Goal: Find specific page/section: Find specific page/section

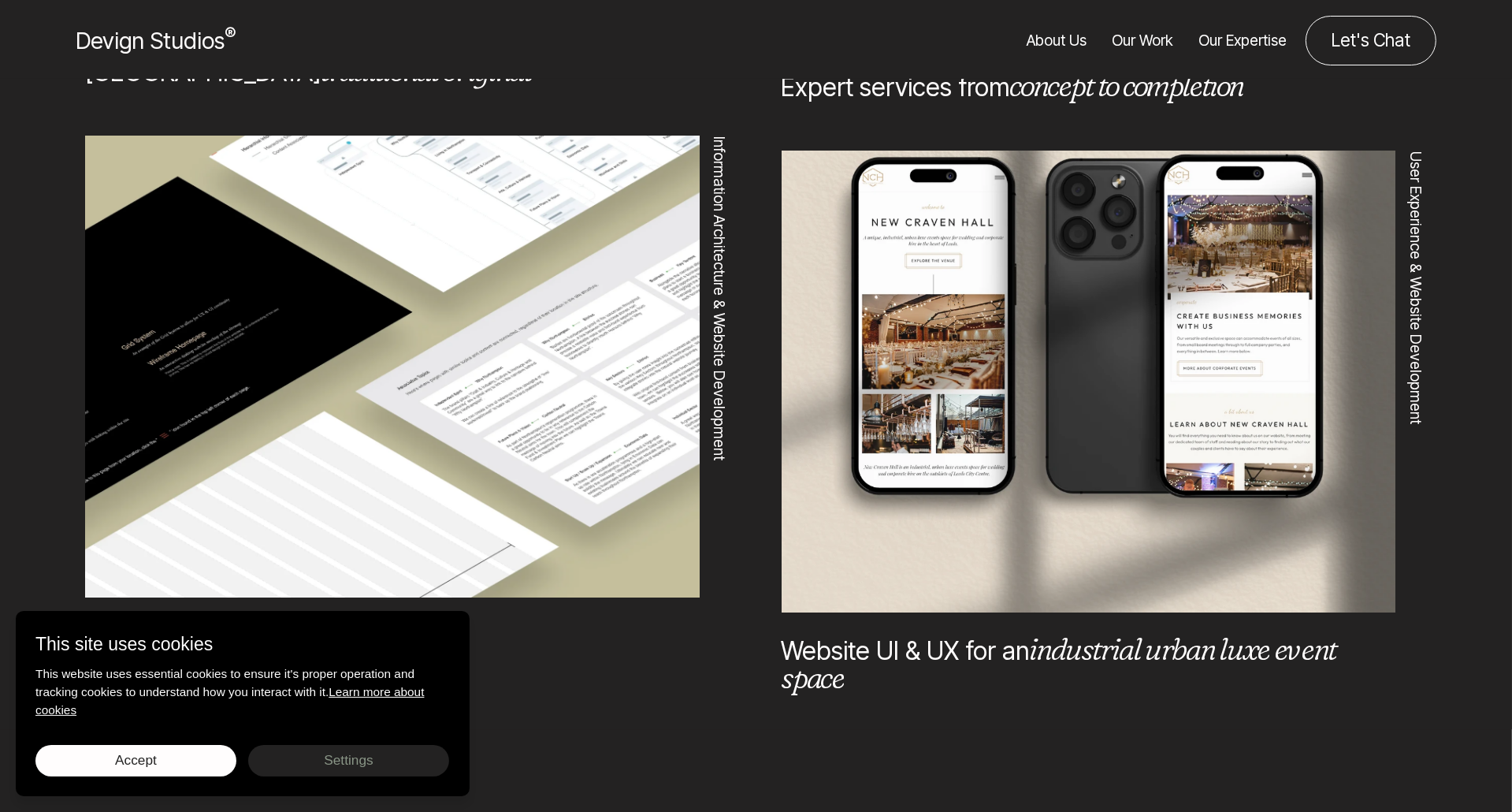
scroll to position [1497, 0]
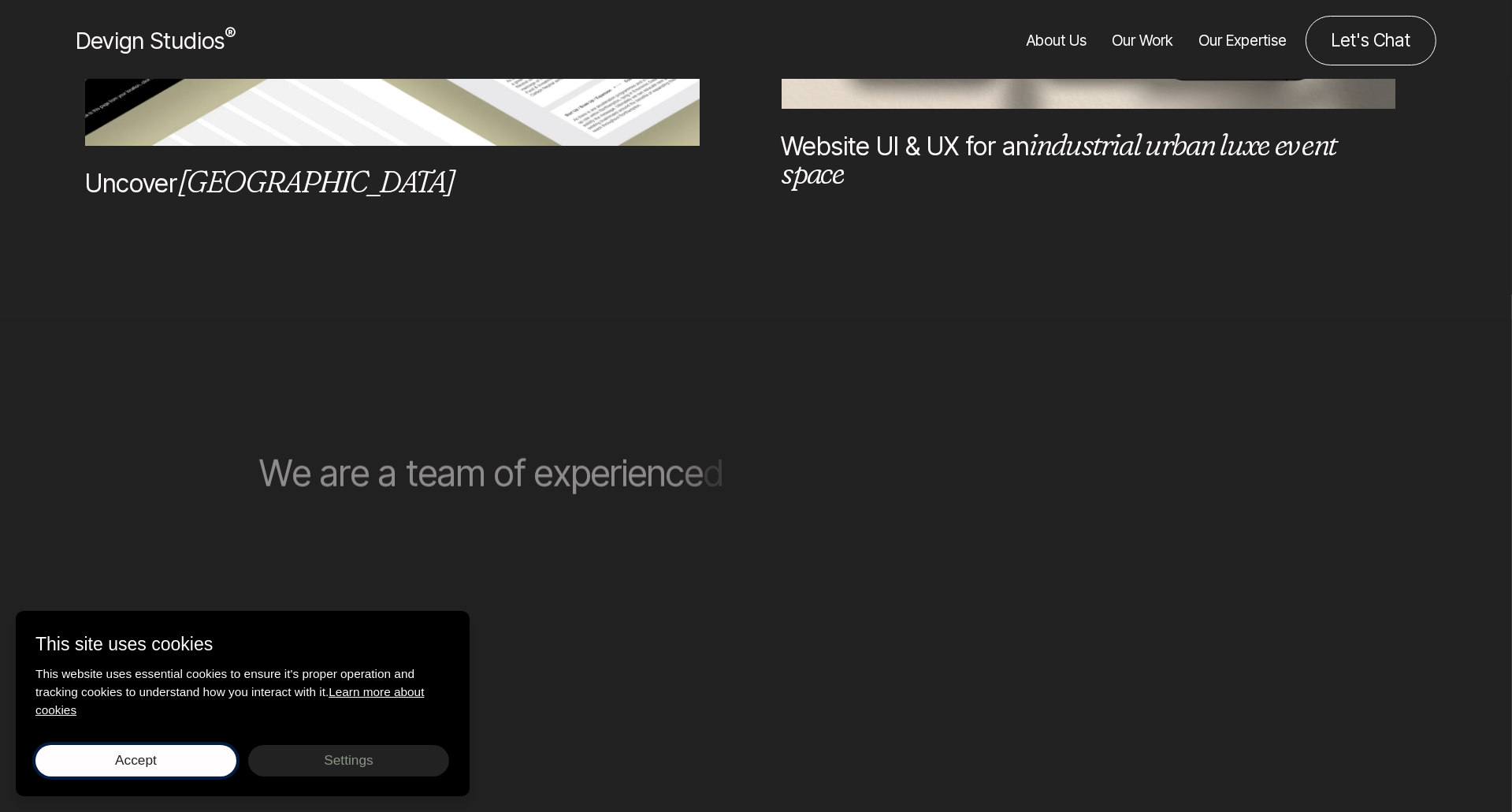
click at [151, 757] on span "Accept" at bounding box center [136, 760] width 41 height 16
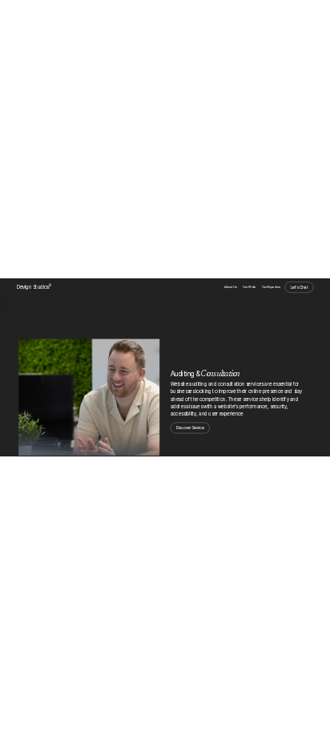
scroll to position [2726, 0]
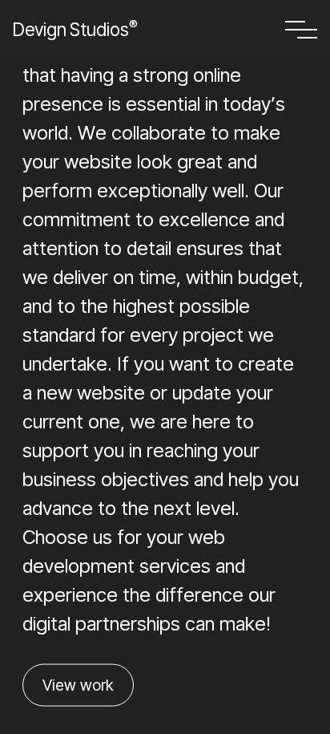
scroll to position [2495, 0]
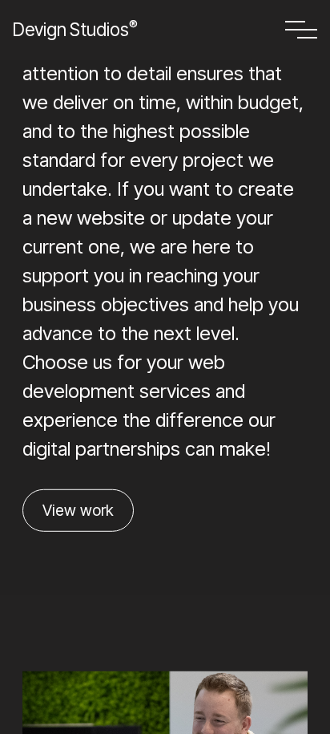
click at [96, 489] on link "View work" at bounding box center [77, 510] width 111 height 42
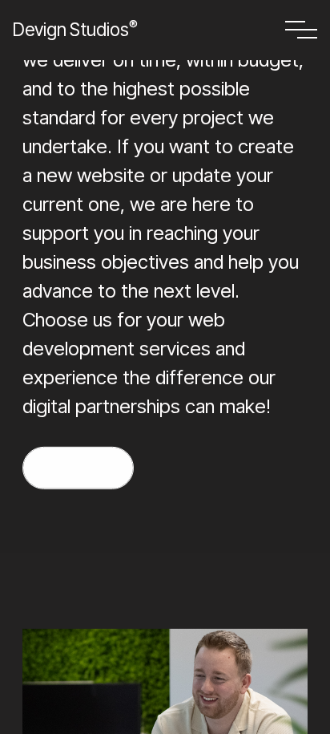
scroll to position [2611, 0]
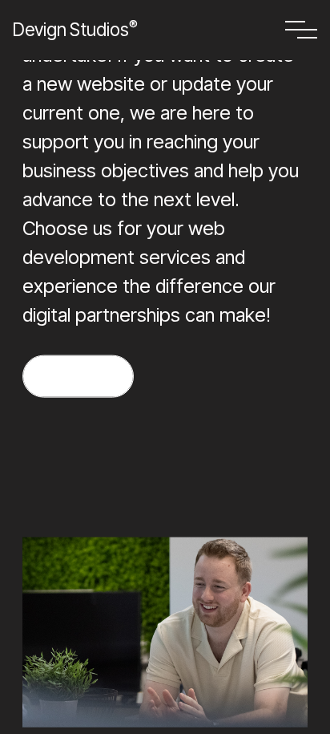
click at [100, 355] on link "View work" at bounding box center [77, 376] width 111 height 42
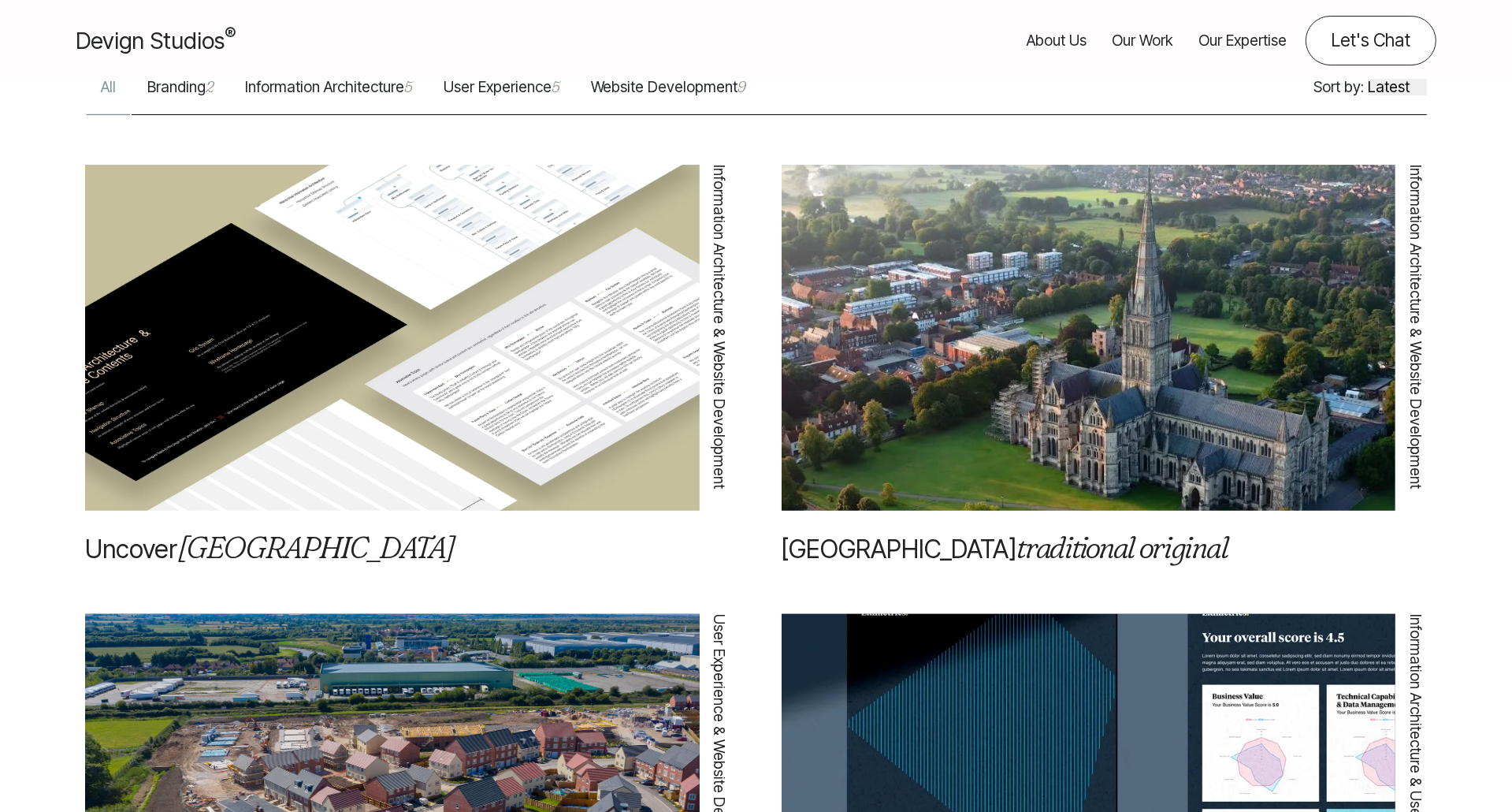
scroll to position [551, 0]
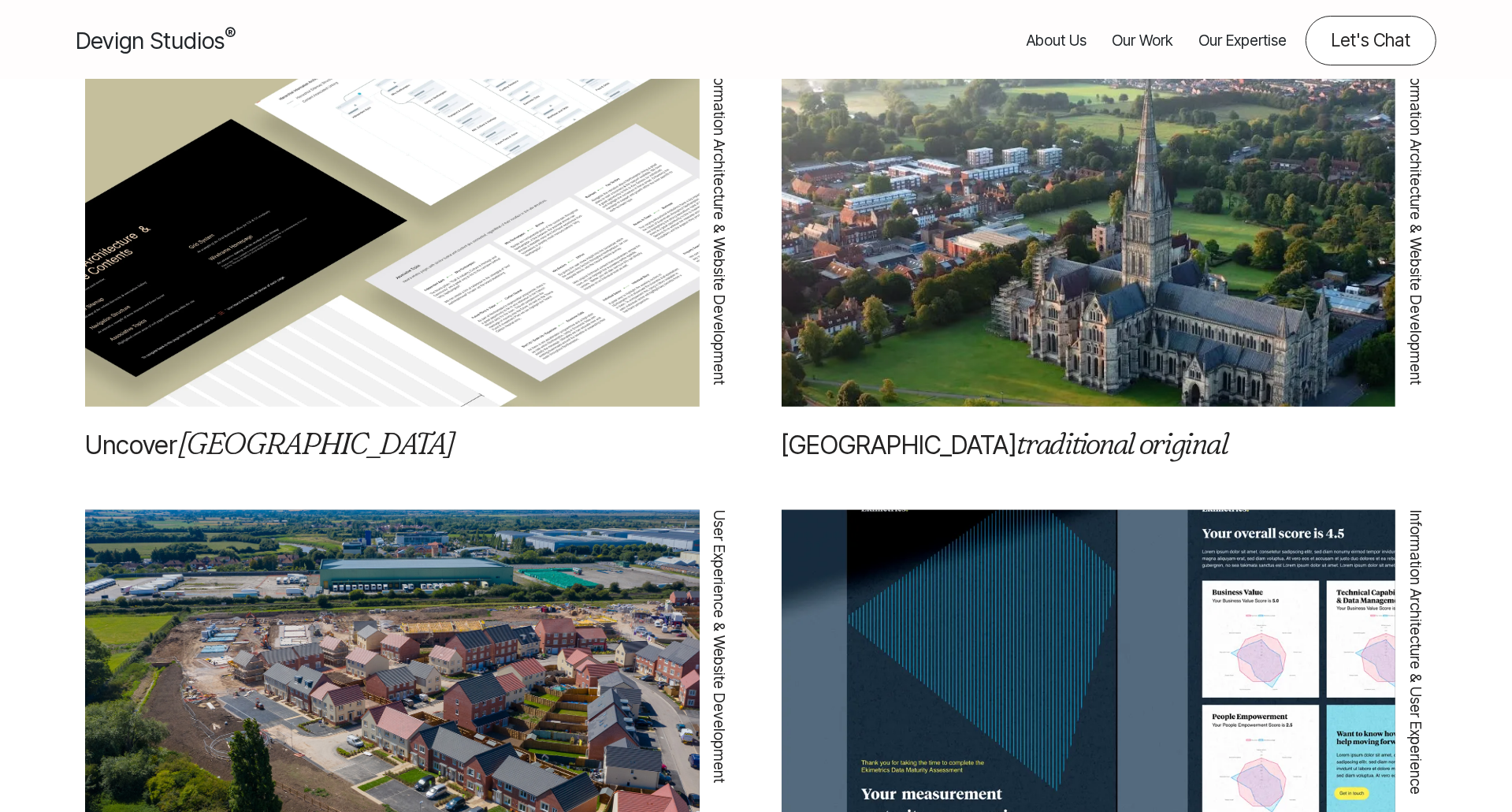
click at [324, 419] on img at bounding box center [392, 234] width 614 height 484
click at [219, 462] on em "[GEOGRAPHIC_DATA]" at bounding box center [314, 442] width 276 height 37
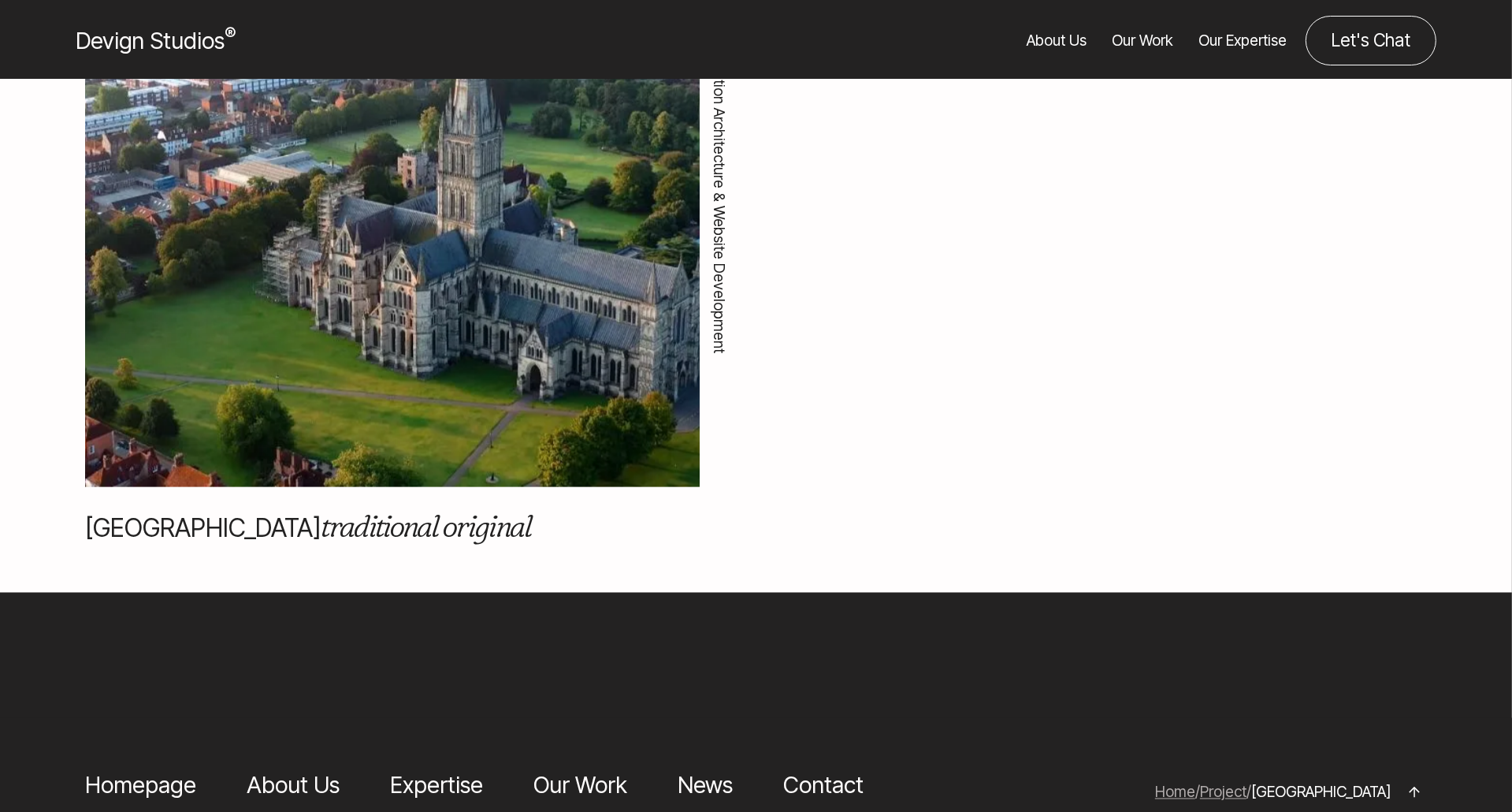
scroll to position [4335, 0]
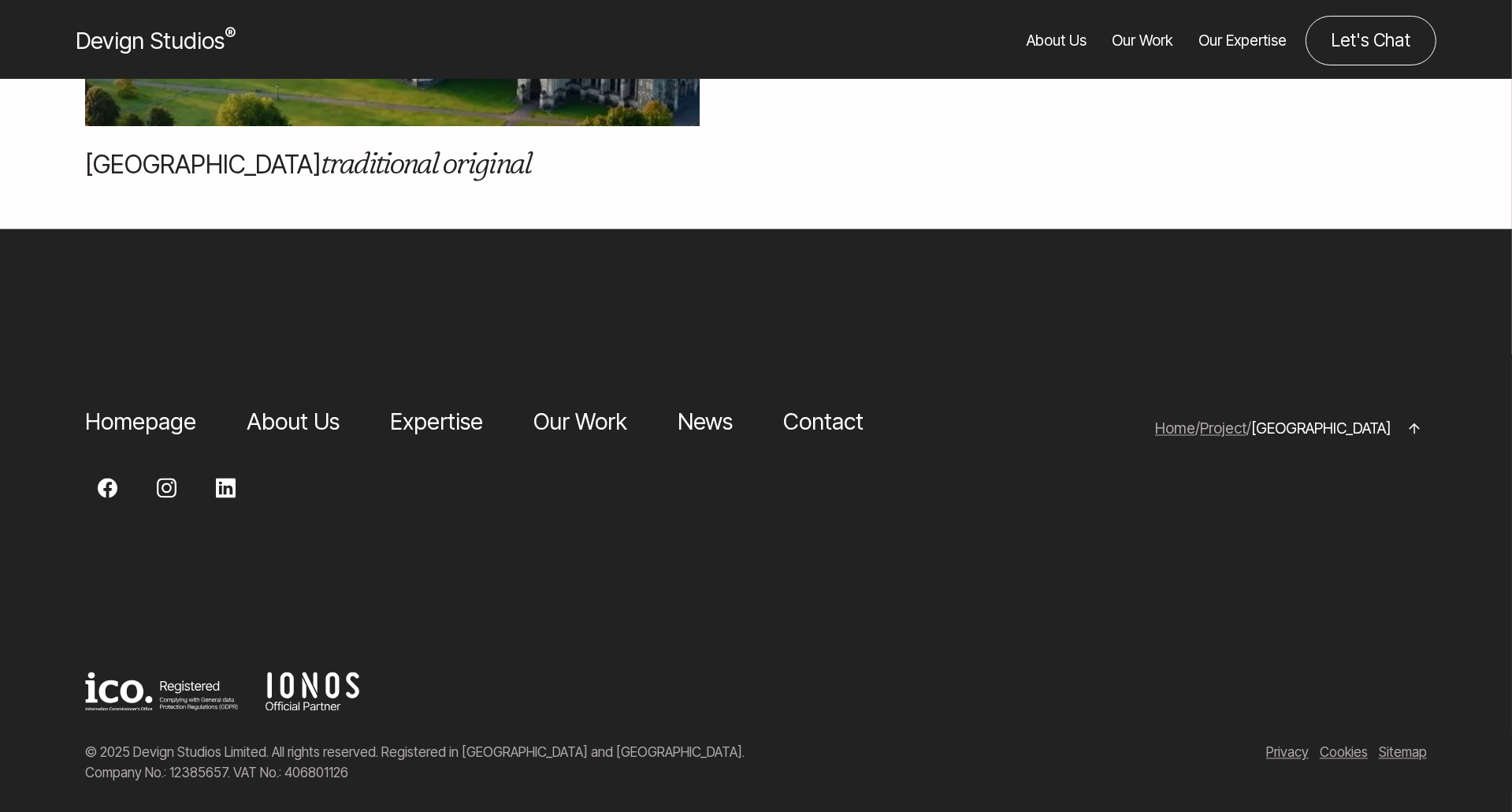
scroll to position [4414, 0]
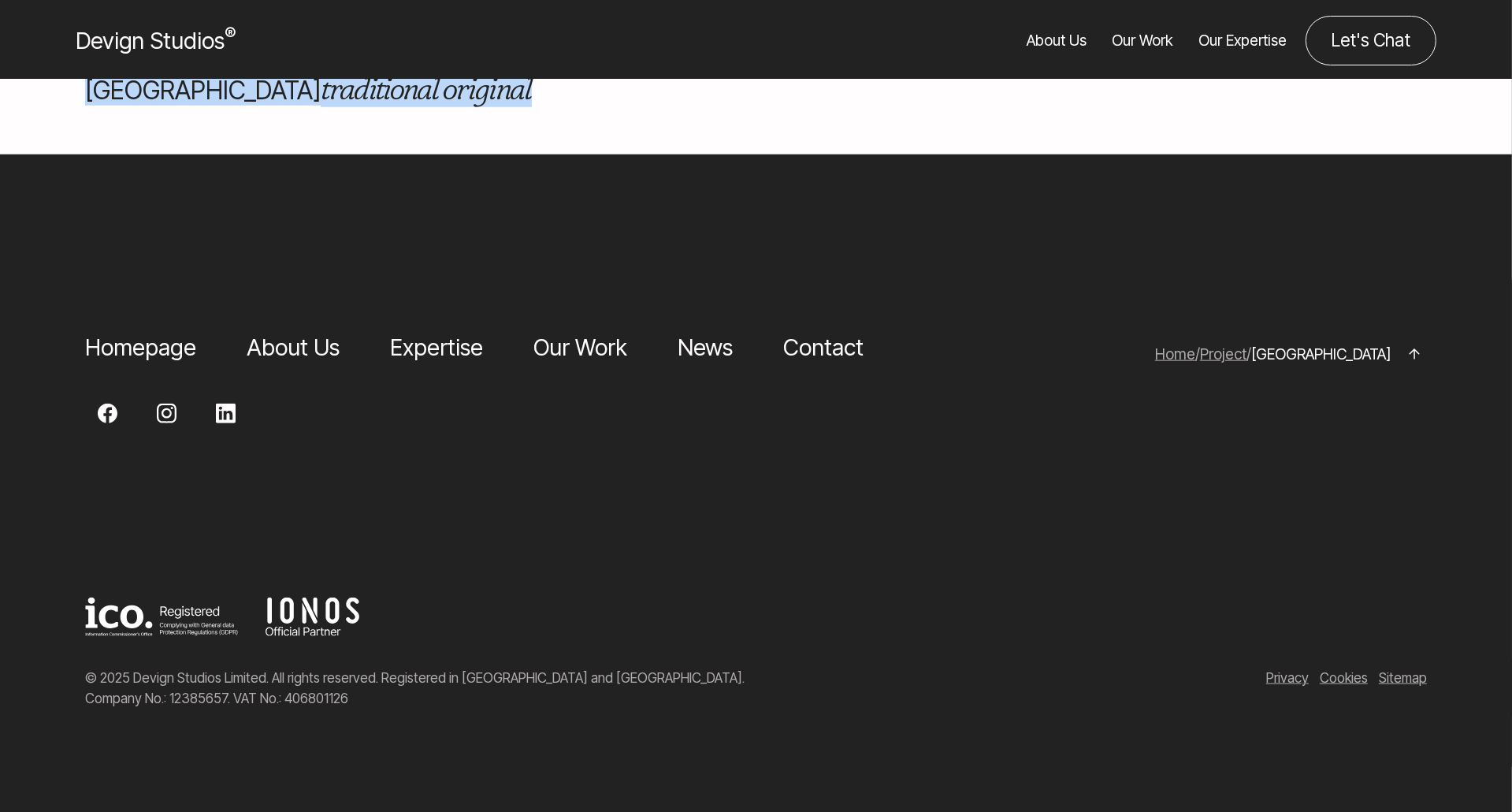
drag, startPoint x: 379, startPoint y: 725, endPoint x: 67, endPoint y: 725, distance: 312.0
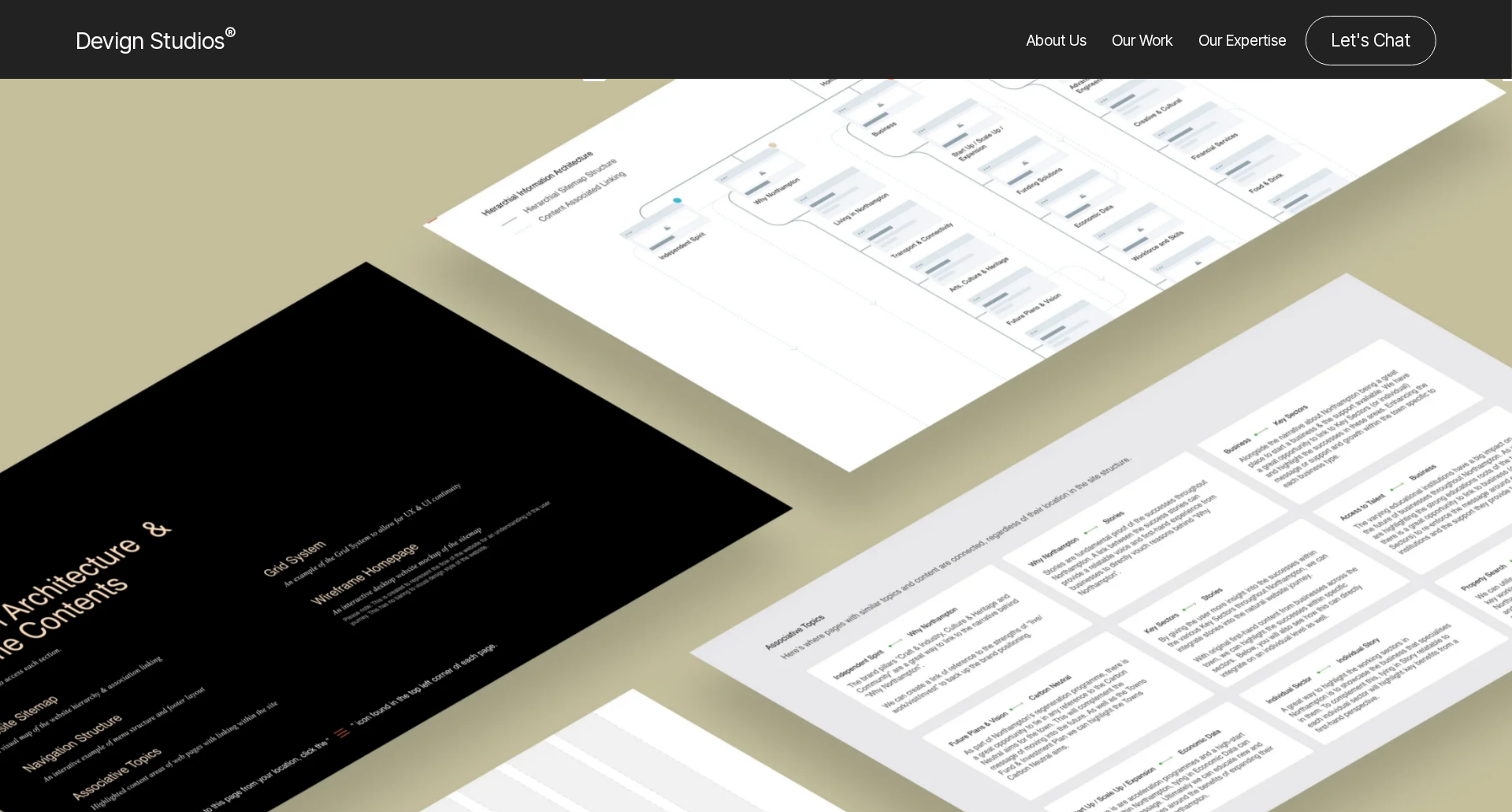
scroll to position [630, 0]
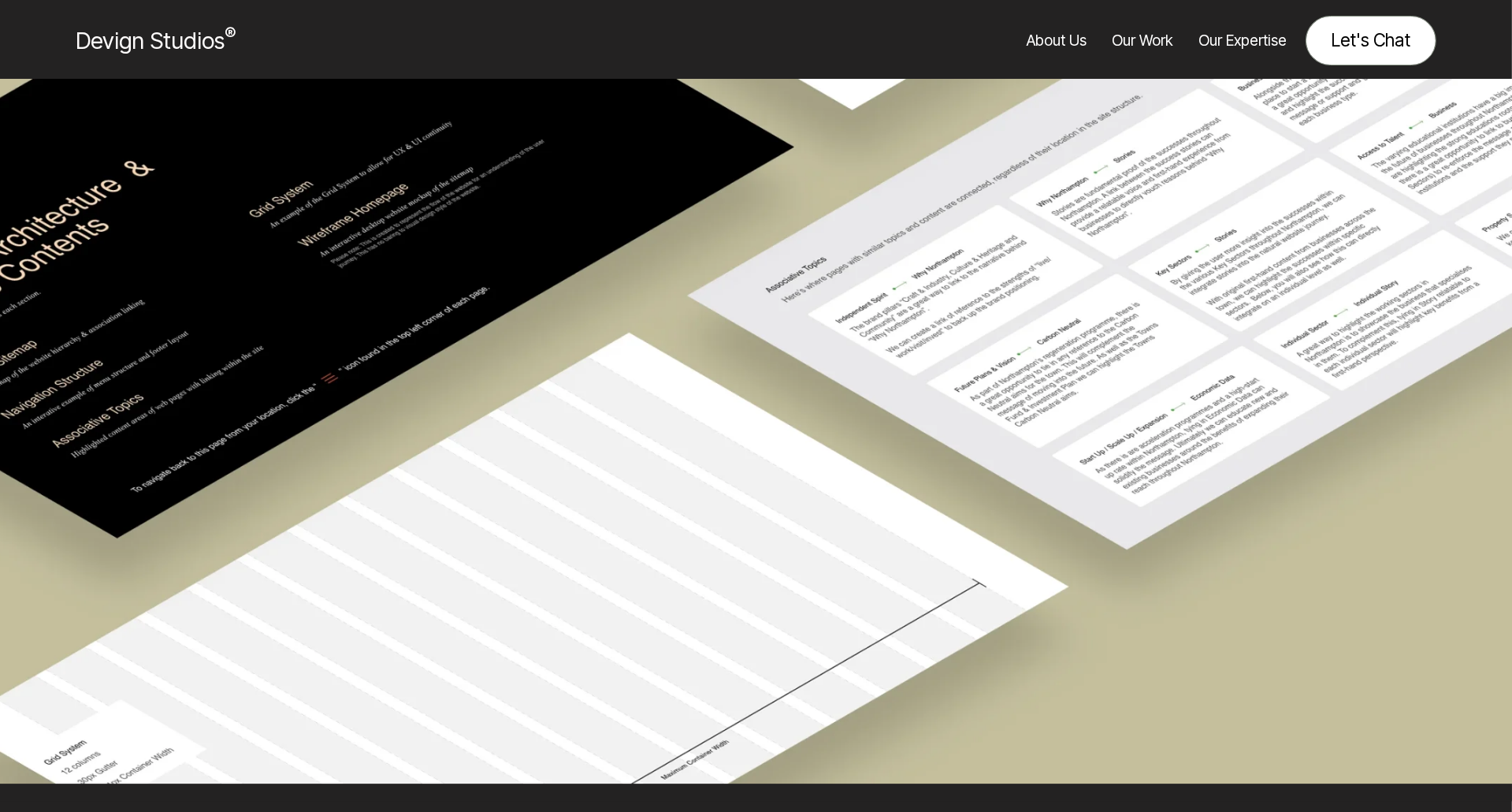
click at [1376, 43] on link "Let's Chat" at bounding box center [1371, 40] width 131 height 50
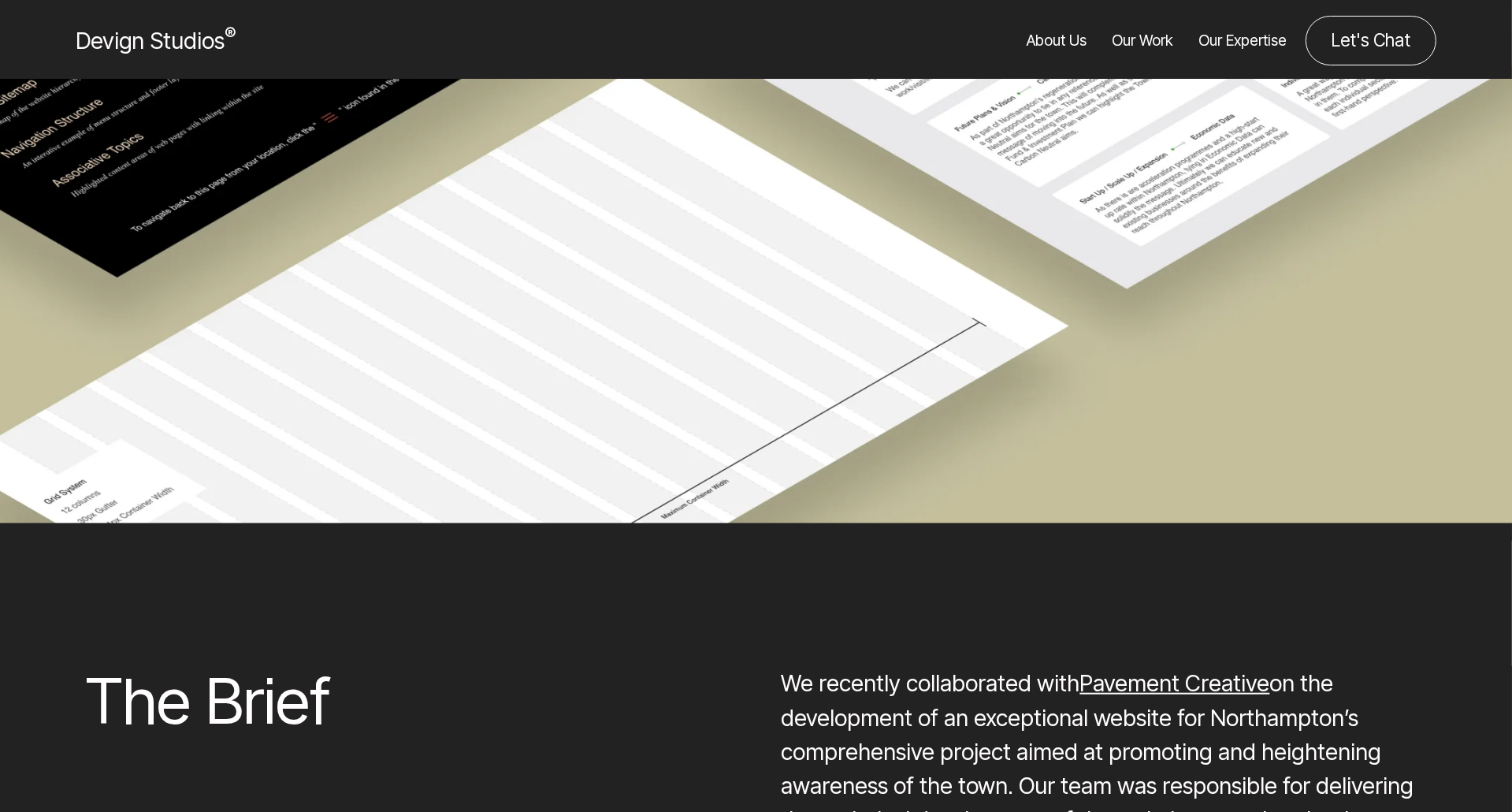
scroll to position [4309, 0]
